Goal: Book appointment/travel/reservation

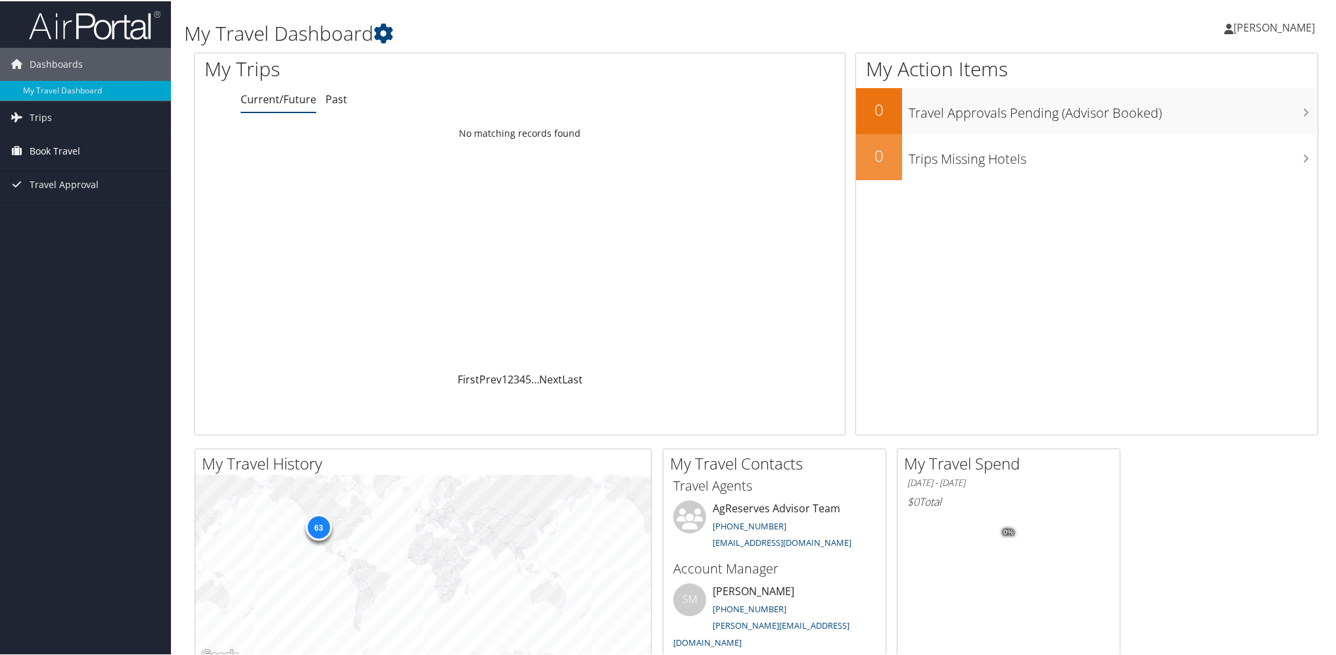
click at [57, 149] on span "Book Travel" at bounding box center [55, 149] width 51 height 33
click at [60, 171] on link "Agent Booking Request" at bounding box center [85, 176] width 171 height 20
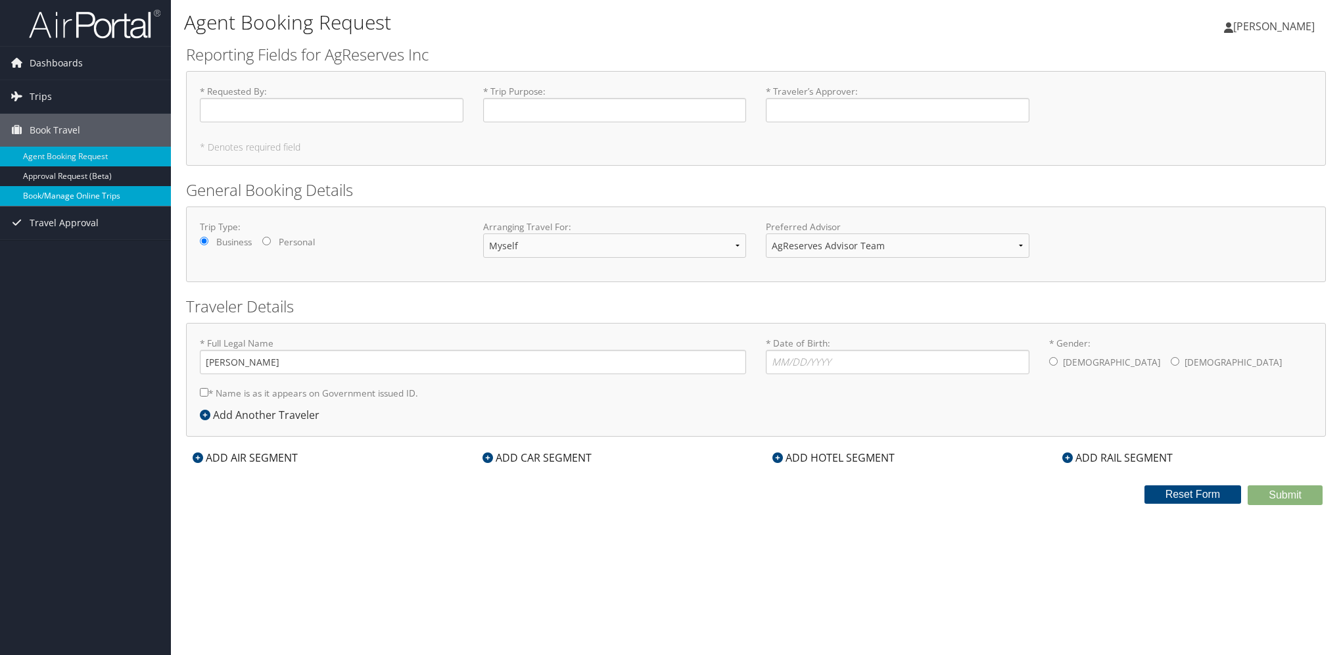
click at [64, 191] on link "Book/Manage Online Trips" at bounding box center [85, 196] width 171 height 20
